Goal: Navigation & Orientation: Find specific page/section

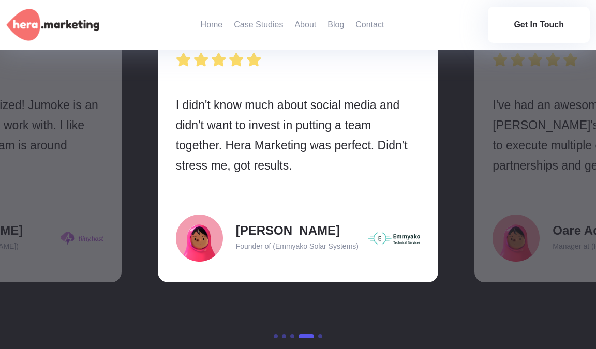
scroll to position [1446, 0]
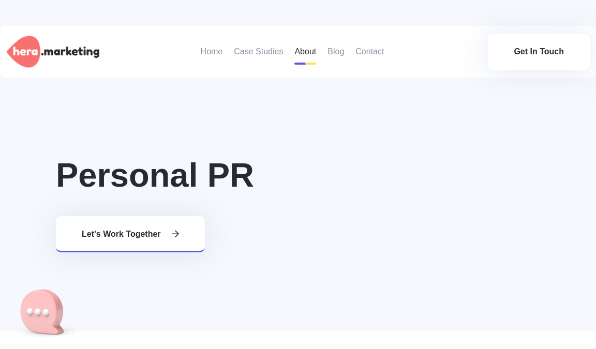
click at [312, 51] on link "About" at bounding box center [305, 52] width 22 height 52
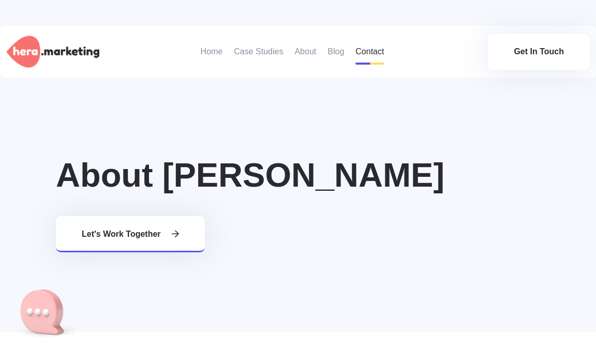
click at [370, 50] on link "Contact" at bounding box center [369, 52] width 28 height 52
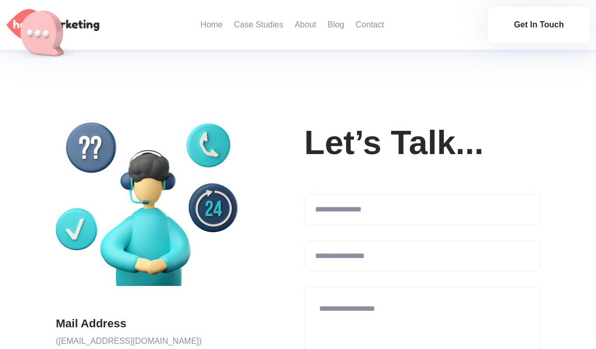
scroll to position [355, 0]
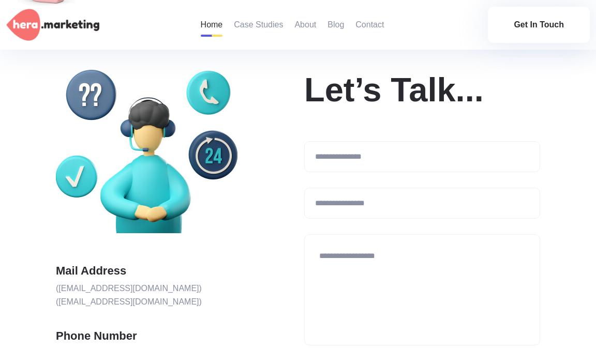
click at [204, 21] on link "Home" at bounding box center [212, 25] width 22 height 50
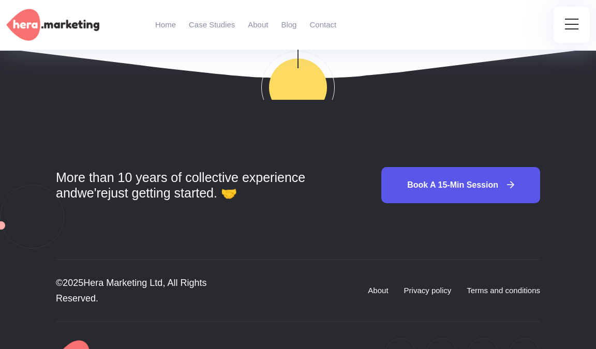
scroll to position [4155, 0]
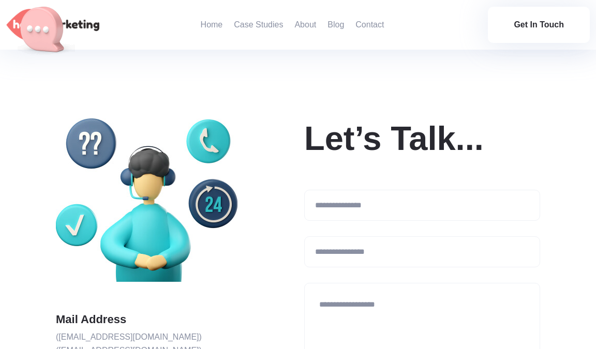
scroll to position [355, 0]
